Goal: Transaction & Acquisition: Obtain resource

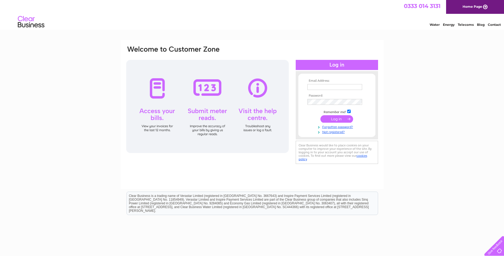
click at [317, 88] on input "text" at bounding box center [334, 87] width 55 height 6
type input "admin@kingdomtaverns.co.uk"
click at [335, 117] on input "submit" at bounding box center [336, 119] width 33 height 7
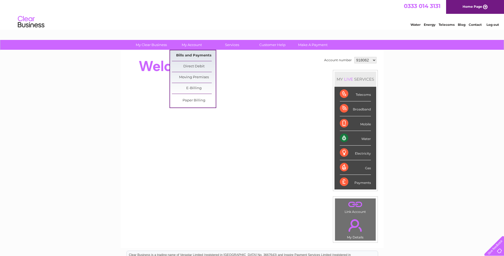
click at [194, 54] on link "Bills and Payments" at bounding box center [194, 55] width 44 height 11
click at [196, 45] on link "My Account" at bounding box center [192, 45] width 44 height 10
click at [190, 56] on link "Bills and Payments" at bounding box center [194, 55] width 44 height 11
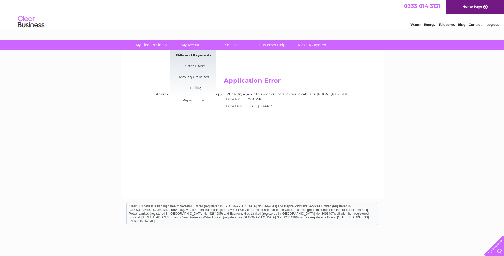
click at [195, 54] on link "Bills and Payments" at bounding box center [194, 55] width 44 height 11
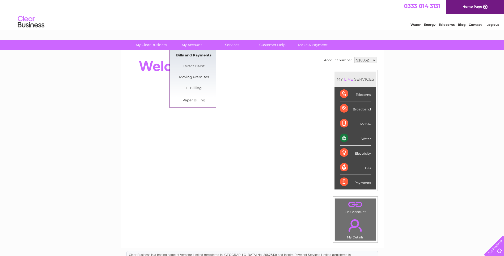
click at [194, 53] on link "Bills and Payments" at bounding box center [194, 55] width 44 height 11
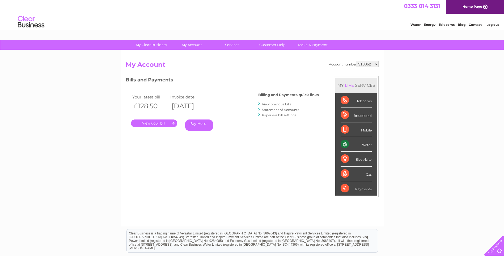
click at [377, 65] on select "918062 918064 918065 918066 1039637 1039659 1128316 1129866" at bounding box center [368, 64] width 22 height 6
select select "1039637"
click at [357, 61] on select "918062 918064 918065 918066 1039637 1039659 1128316 1129866" at bounding box center [368, 64] width 22 height 6
click at [160, 122] on link "." at bounding box center [154, 123] width 46 height 8
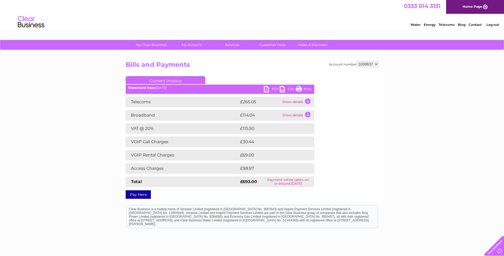
click at [268, 89] on link "PDF" at bounding box center [272, 90] width 16 height 8
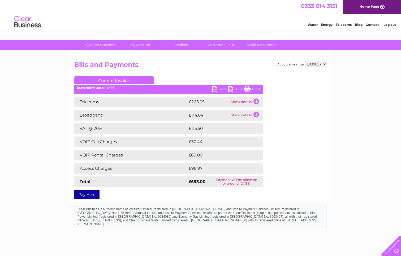
click at [325, 65] on select "918062 918064 918065 918066 1039637 1039659 1128316 1129866" at bounding box center [316, 64] width 22 height 6
select select "1039659"
click at [305, 61] on select "918062 918064 918065 918066 1039637 1039659 1128316 1129866" at bounding box center [316, 64] width 22 height 6
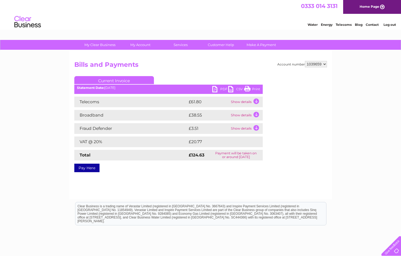
click at [215, 90] on link "PDF" at bounding box center [221, 90] width 16 height 8
